Goal: Find specific page/section: Find specific page/section

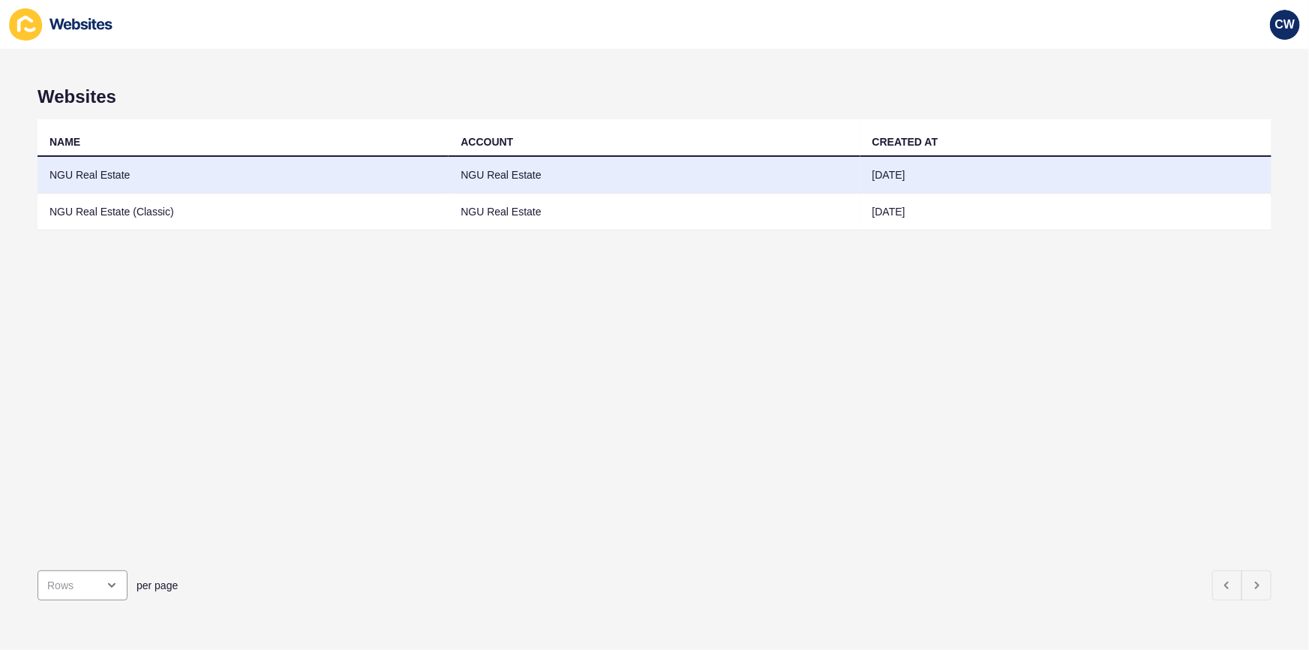
click at [199, 170] on td "NGU Real Estate" at bounding box center [243, 175] width 411 height 37
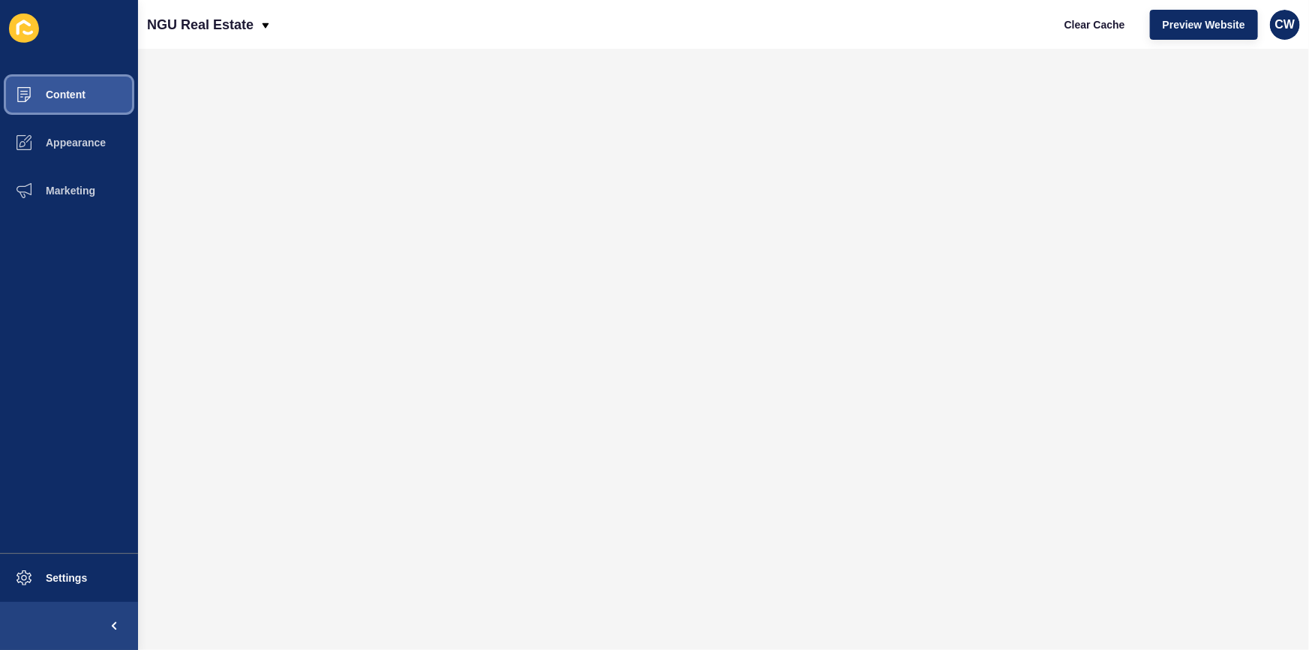
click at [82, 98] on span "Content" at bounding box center [42, 95] width 88 height 12
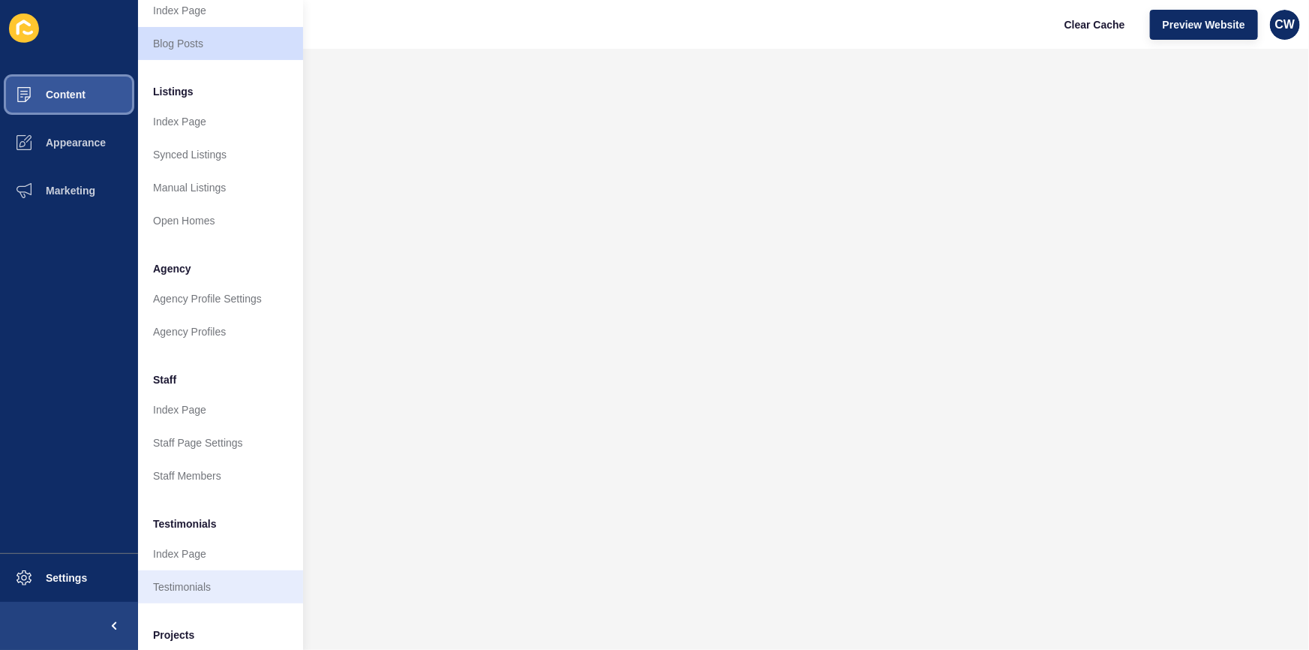
scroll to position [182, 0]
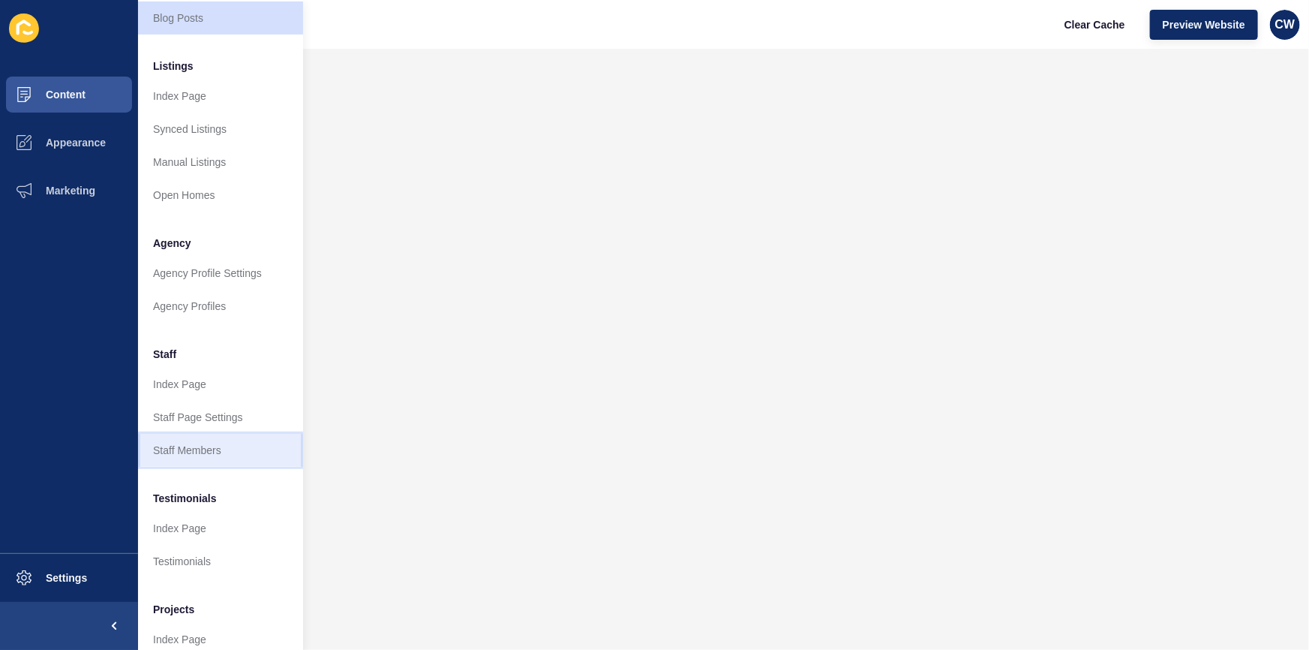
click at [226, 461] on link "Staff Members" at bounding box center [220, 450] width 165 height 33
